Goal: Check status

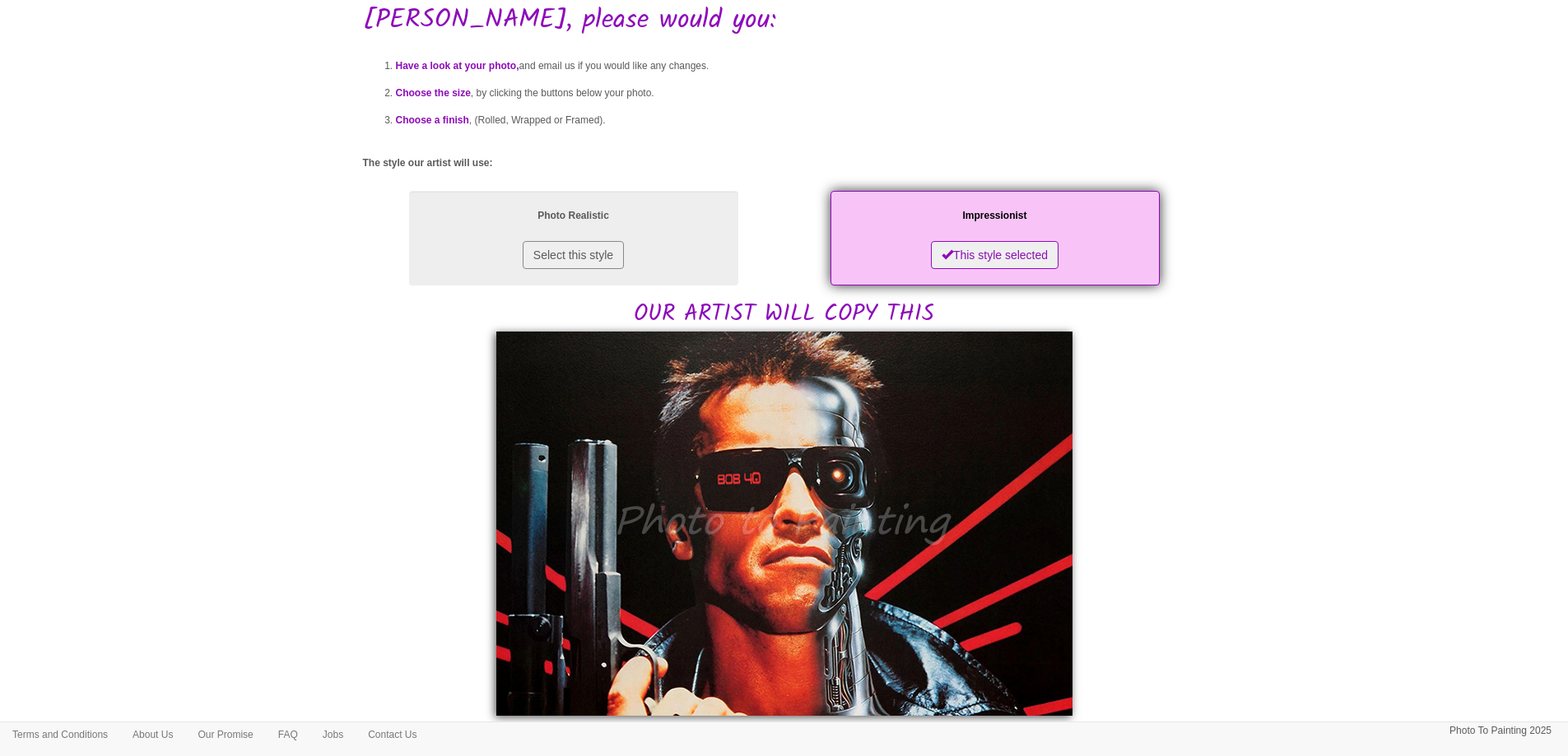
scroll to position [329, 0]
